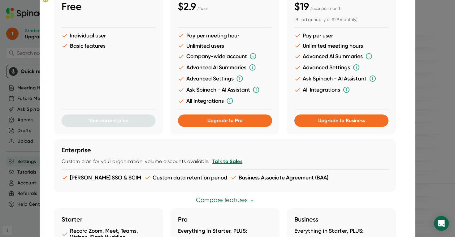
scroll to position [49, 0]
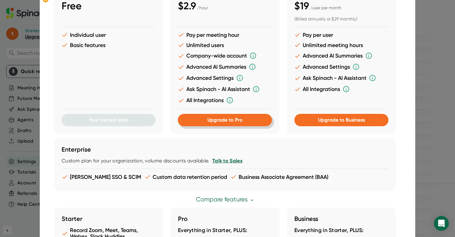
click at [238, 120] on span "Upgrade to Pro" at bounding box center [224, 120] width 35 height 6
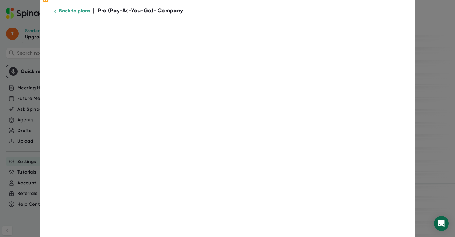
scroll to position [0, 0]
click at [46, 0] on icon at bounding box center [45, -1] width 3 height 3
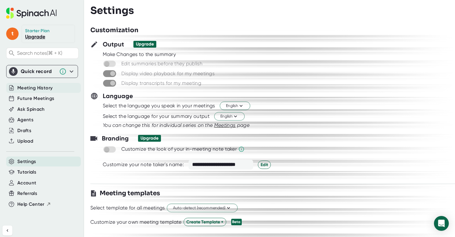
click at [43, 89] on span "Meeting History" at bounding box center [34, 88] width 35 height 7
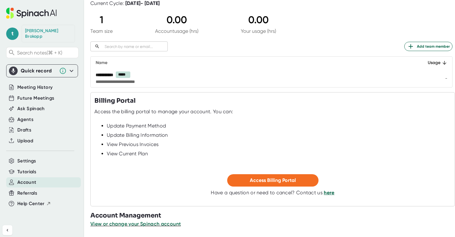
scroll to position [50, 0]
click at [38, 84] on span "Meeting History" at bounding box center [34, 87] width 35 height 7
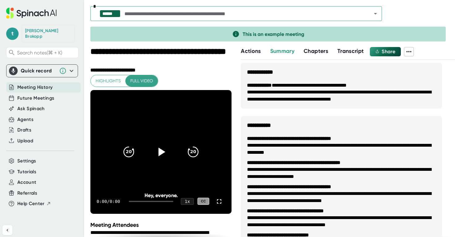
click at [374, 13] on icon "Open" at bounding box center [375, 13] width 7 height 7
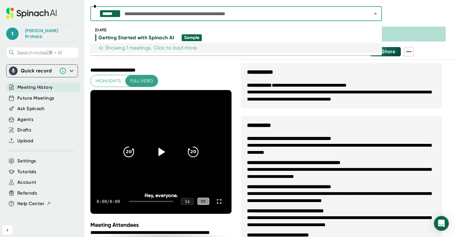
click at [405, 17] on div "****** *" at bounding box center [272, 15] width 365 height 18
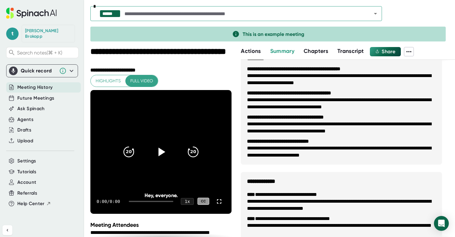
scroll to position [95, 0]
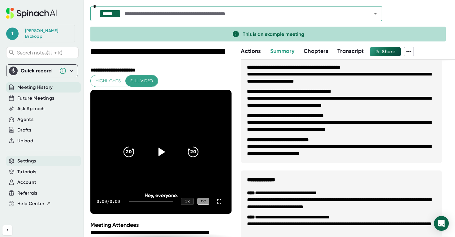
click at [40, 156] on div "Settings" at bounding box center [43, 161] width 75 height 10
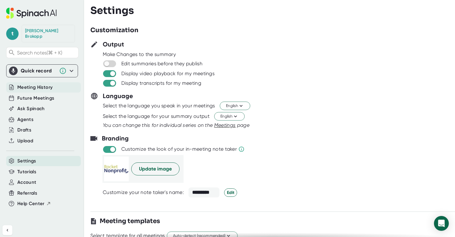
click at [47, 84] on span "Meeting History" at bounding box center [34, 87] width 35 height 7
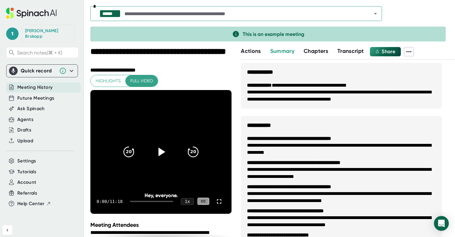
click at [412, 51] on icon at bounding box center [408, 51] width 7 height 7
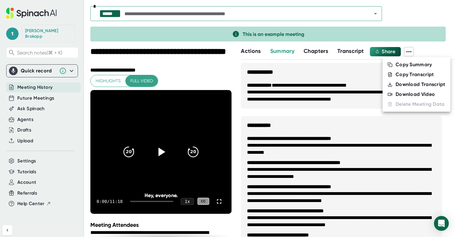
click at [436, 47] on div at bounding box center [227, 118] width 455 height 237
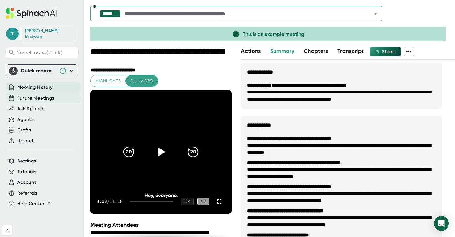
click at [35, 95] on span "Future Meetings" at bounding box center [35, 98] width 37 height 7
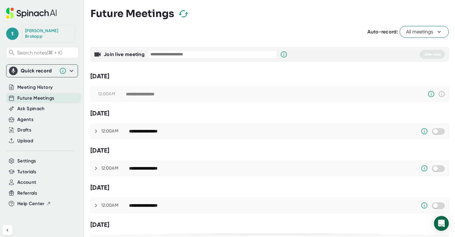
click at [43, 31] on div "[PERSON_NAME]" at bounding box center [48, 33] width 46 height 11
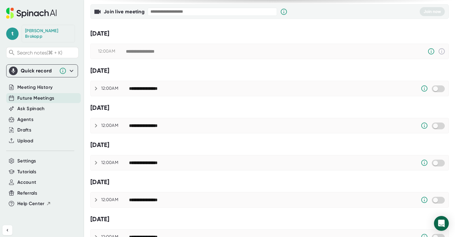
scroll to position [44, 0]
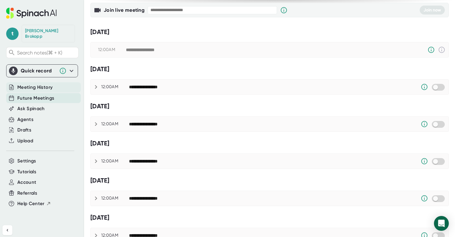
click at [37, 84] on span "Meeting History" at bounding box center [34, 87] width 35 height 7
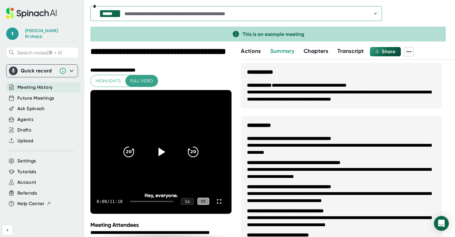
click at [376, 15] on icon "Open" at bounding box center [375, 13] width 7 height 7
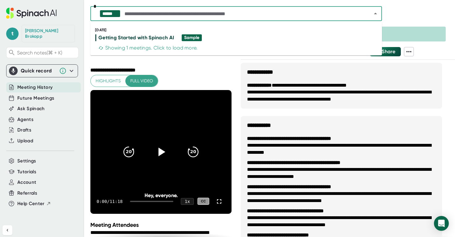
click at [430, 15] on div "****** *" at bounding box center [272, 15] width 365 height 18
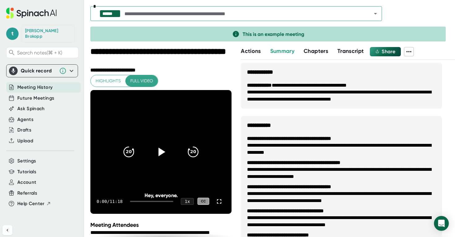
click at [45, 31] on div "[PERSON_NAME]" at bounding box center [48, 33] width 46 height 11
click at [12, 28] on span "t" at bounding box center [12, 34] width 12 height 12
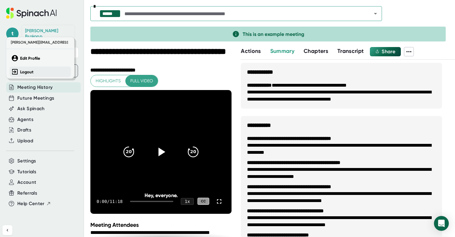
click at [26, 72] on b "Logout" at bounding box center [26, 71] width 13 height 5
